Goal: Task Accomplishment & Management: Manage account settings

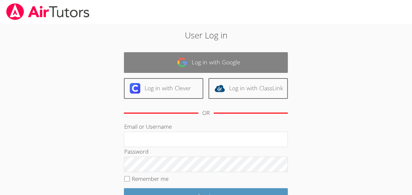
click at [258, 63] on link "Log in with Google" at bounding box center [206, 62] width 164 height 21
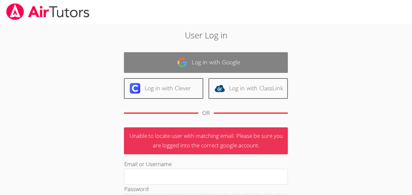
click at [242, 63] on link "Log in with Google" at bounding box center [206, 62] width 164 height 21
